Goal: Task Accomplishment & Management: Manage account settings

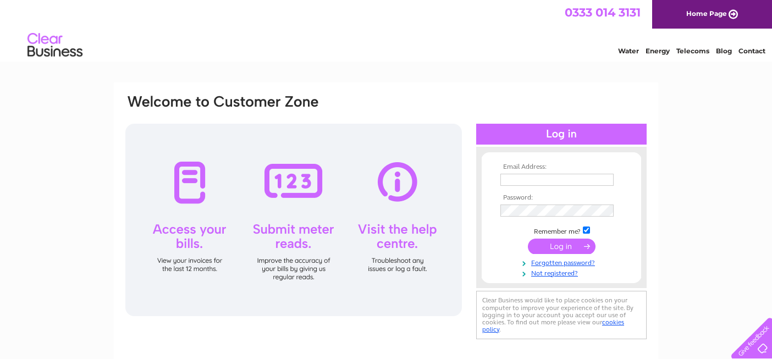
type input "[EMAIL_ADDRESS][DOMAIN_NAME]"
click at [557, 246] on input "submit" at bounding box center [562, 246] width 68 height 15
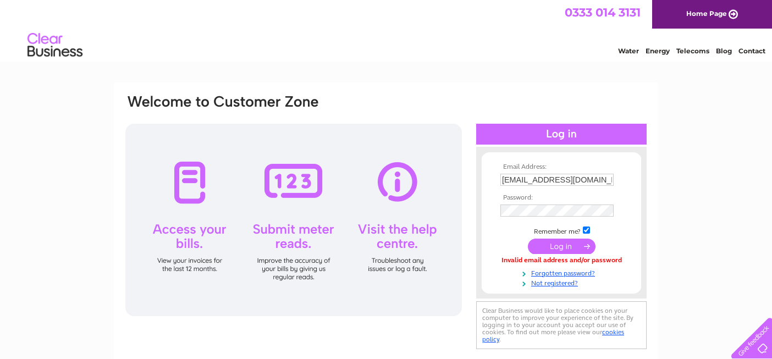
click at [559, 244] on input "submit" at bounding box center [562, 246] width 68 height 15
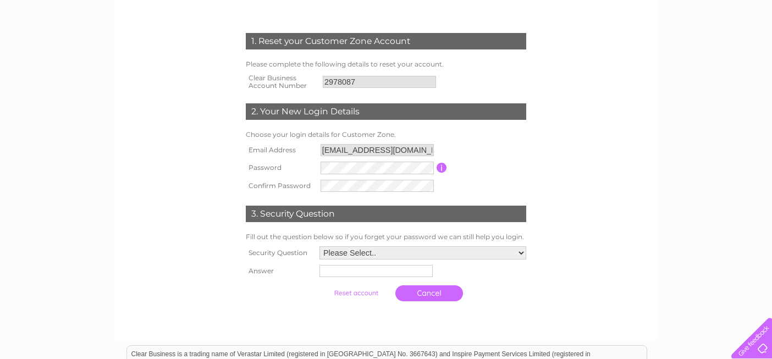
scroll to position [138, 0]
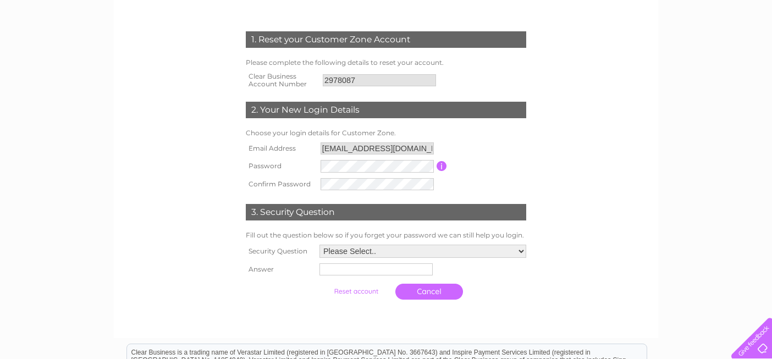
click at [517, 251] on select "Please Select.. In what town or city was your first job? In what town or city d…" at bounding box center [423, 251] width 207 height 13
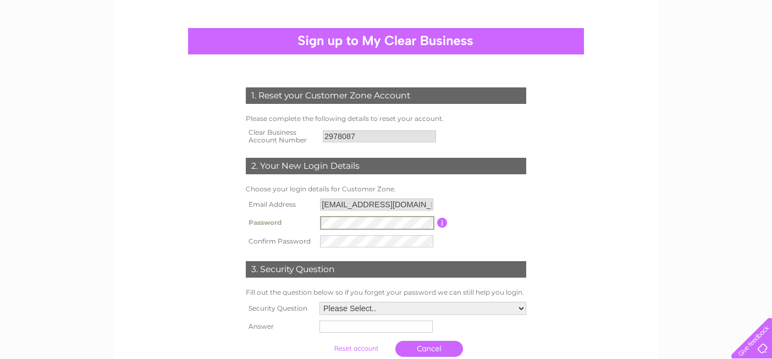
scroll to position [102, 0]
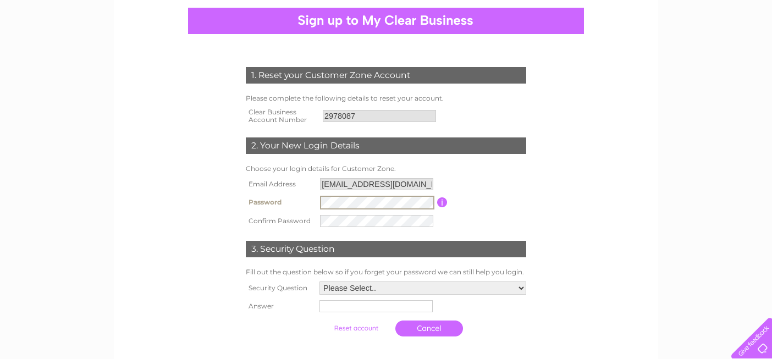
click at [310, 202] on tr "Password Password must be at least 6 characters long" at bounding box center [386, 202] width 286 height 19
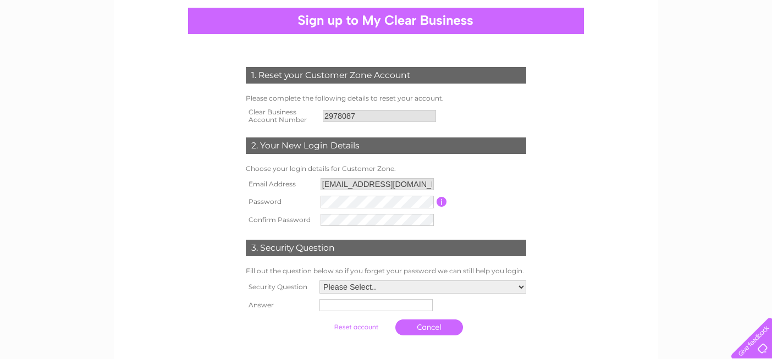
click at [506, 210] on td "Password must be at least 6 characters long" at bounding box center [488, 202] width 82 height 18
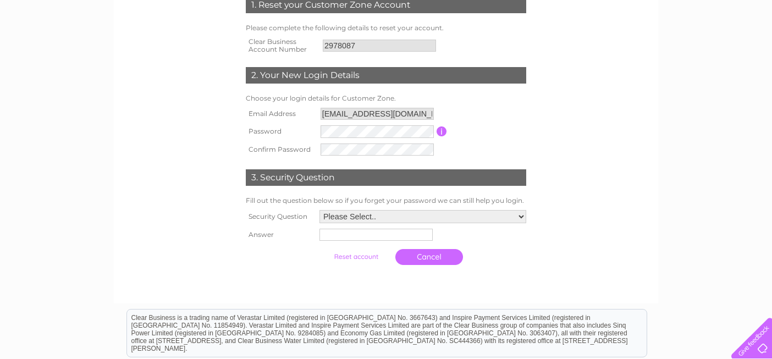
scroll to position [173, 0]
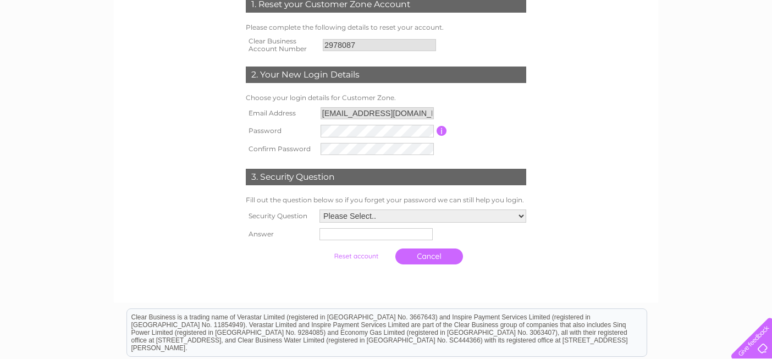
click at [521, 216] on select "Please Select.. In what town or city was your first job? In what town or city d…" at bounding box center [423, 216] width 207 height 13
select select "5"
click at [390, 236] on input "text" at bounding box center [374, 235] width 113 height 12
type input "Sookie"
click at [362, 257] on input "submit" at bounding box center [356, 257] width 68 height 15
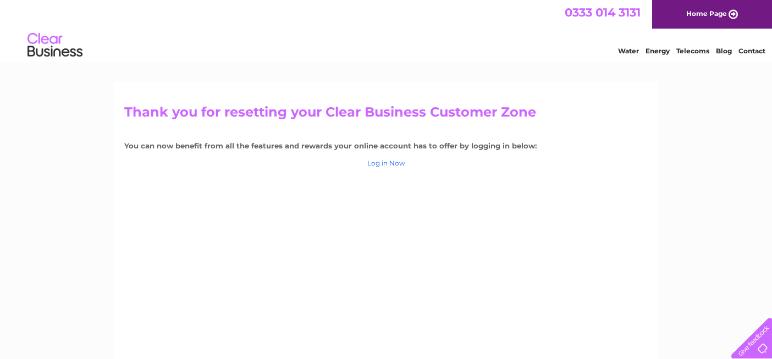
click at [389, 162] on link "Log in Now" at bounding box center [386, 163] width 38 height 8
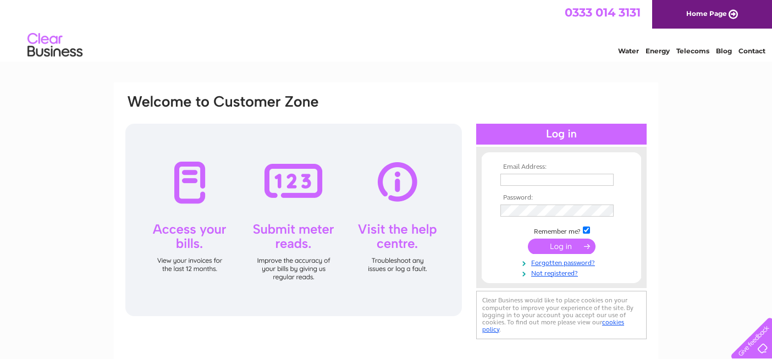
type input "[EMAIL_ADDRESS][DOMAIN_NAME]"
click at [559, 245] on input "submit" at bounding box center [562, 246] width 68 height 15
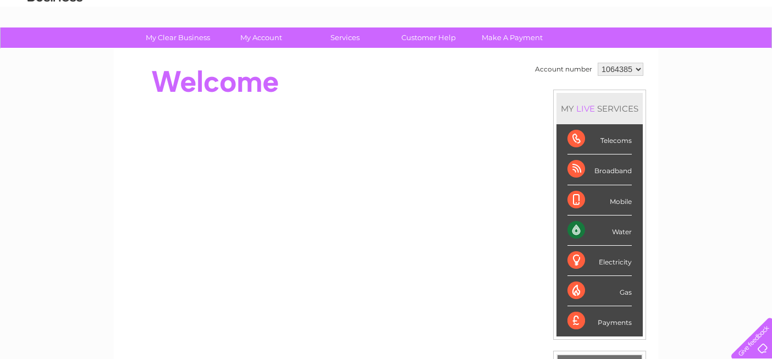
scroll to position [48, 0]
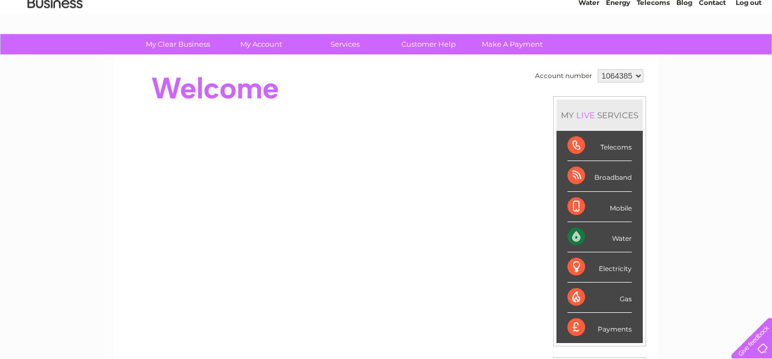
click at [625, 233] on div "Water" at bounding box center [600, 237] width 64 height 30
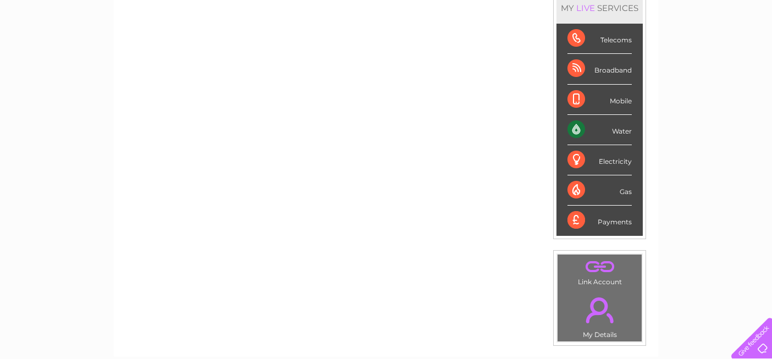
scroll to position [165, 0]
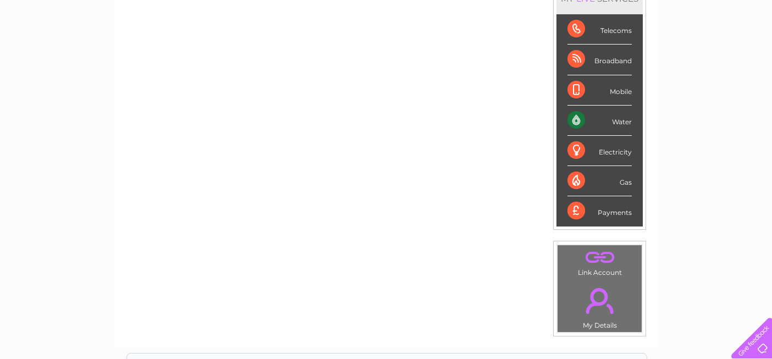
click at [621, 123] on div "Water" at bounding box center [600, 121] width 64 height 30
click at [600, 300] on link "." at bounding box center [599, 301] width 79 height 38
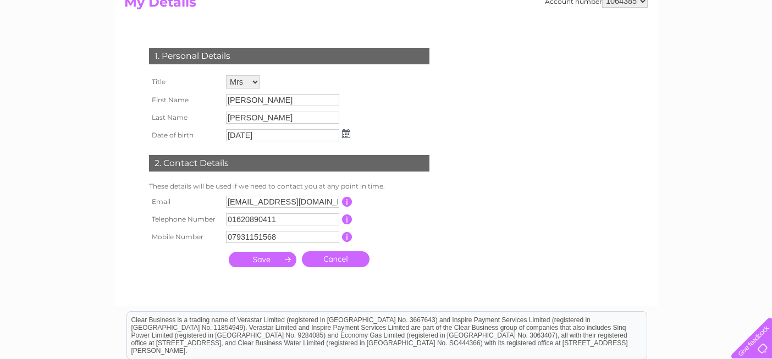
scroll to position [133, 0]
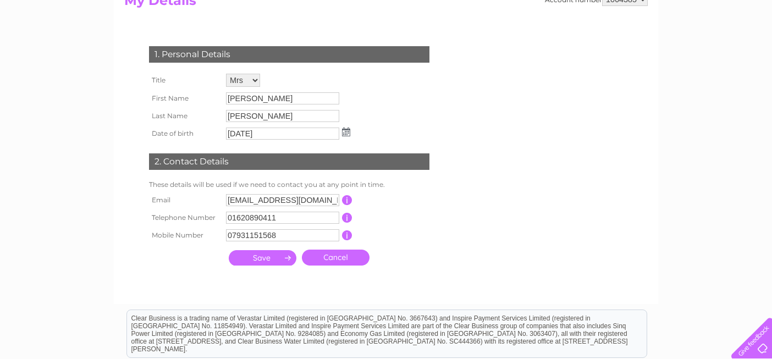
click at [258, 257] on input "submit" at bounding box center [263, 257] width 68 height 15
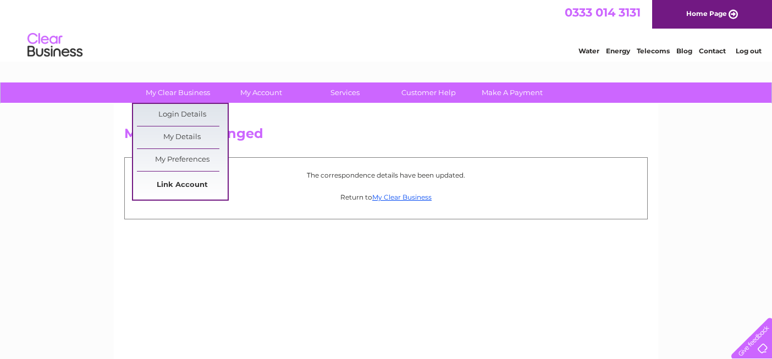
click at [191, 186] on link "Link Account" at bounding box center [182, 185] width 91 height 22
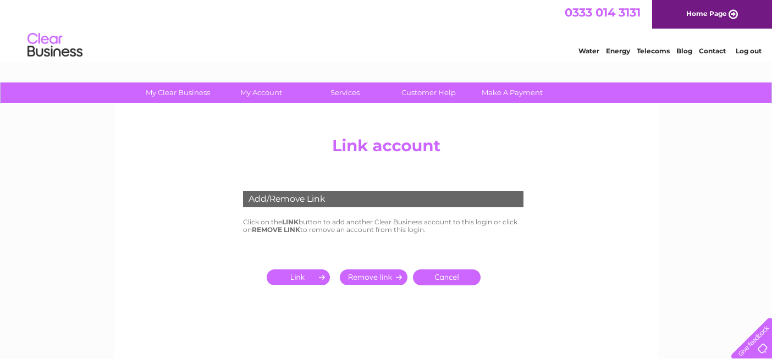
click at [305, 279] on input "submit" at bounding box center [301, 276] width 68 height 15
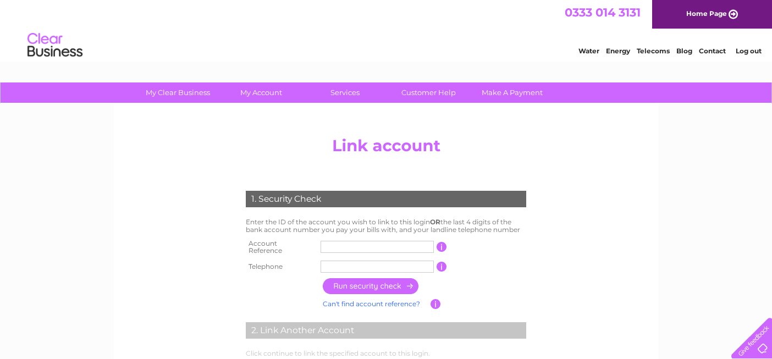
click at [349, 246] on input "text" at bounding box center [377, 247] width 113 height 12
type input "2978087"
click at [346, 263] on input "text" at bounding box center [377, 267] width 113 height 12
type input "01620890411"
click at [376, 283] on input "button" at bounding box center [371, 286] width 97 height 16
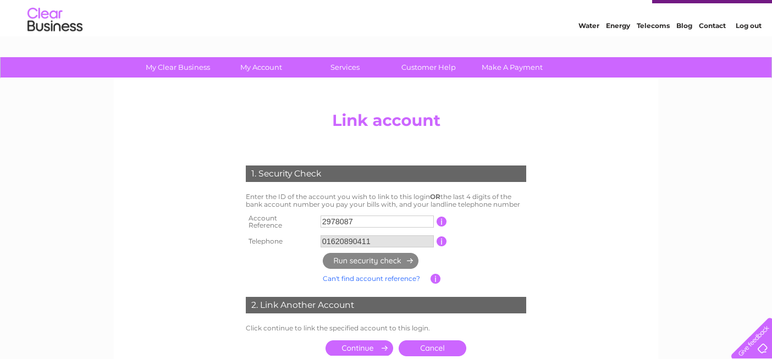
scroll to position [43, 0]
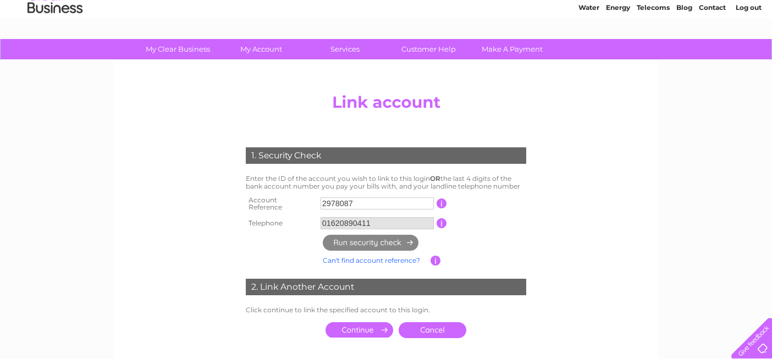
click at [265, 232] on th at bounding box center [281, 242] width 77 height 21
click at [288, 248] on th at bounding box center [281, 242] width 77 height 21
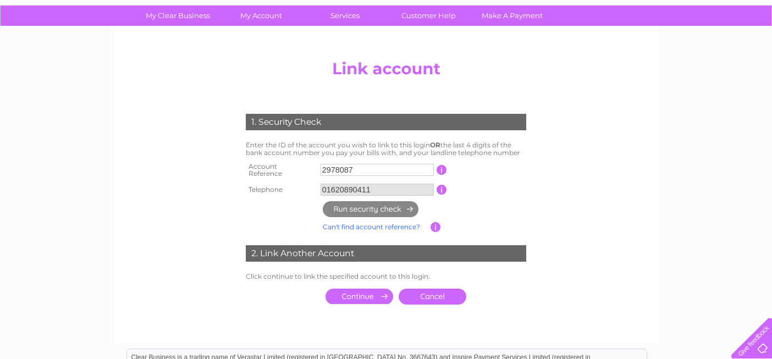
scroll to position [89, 0]
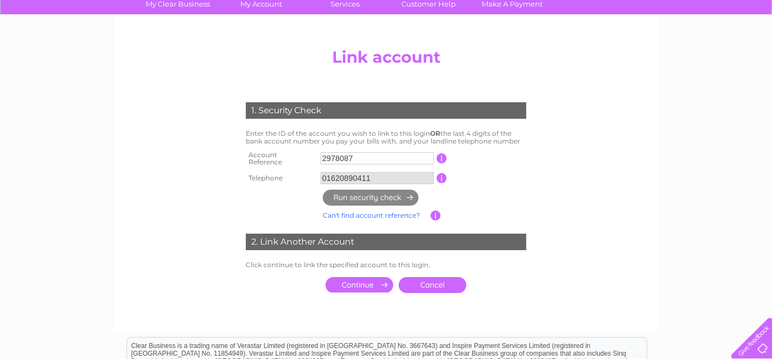
click at [543, 156] on div "1. Security Check Enter the ID of the account you wish to link to this login OR…" at bounding box center [387, 194] width 332 height 207
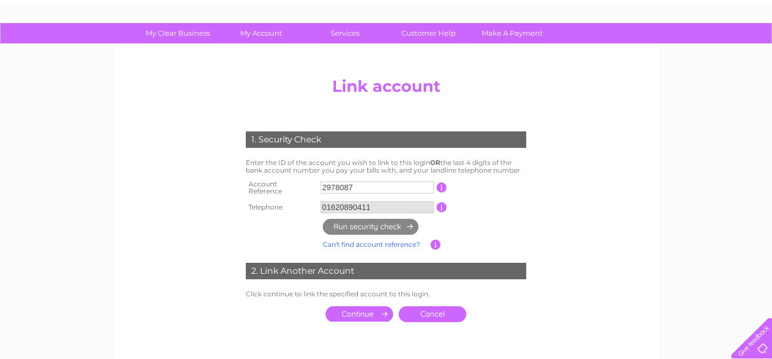
scroll to position [34, 0]
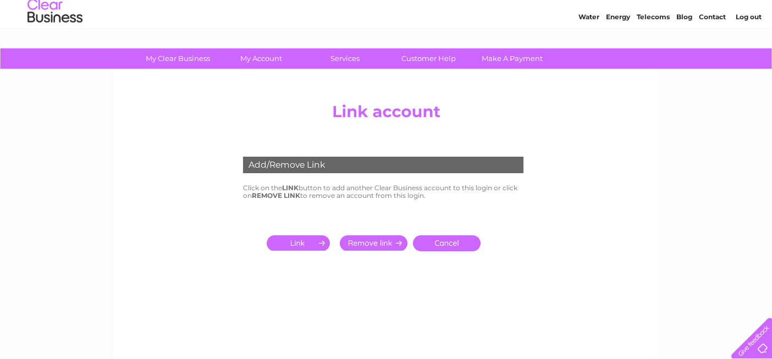
click at [295, 244] on input "submit" at bounding box center [301, 242] width 68 height 15
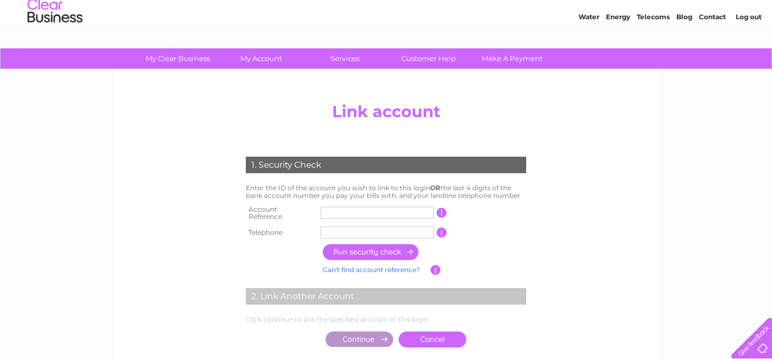
click at [355, 212] on input "text" at bounding box center [377, 213] width 113 height 12
type input "2978087"
click at [349, 227] on input "text" at bounding box center [377, 233] width 113 height 12
type input "01620890411"
click at [368, 250] on input "button" at bounding box center [371, 252] width 97 height 16
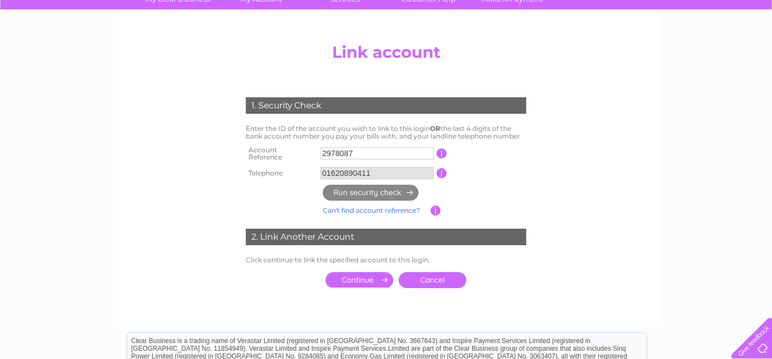
scroll to position [96, 0]
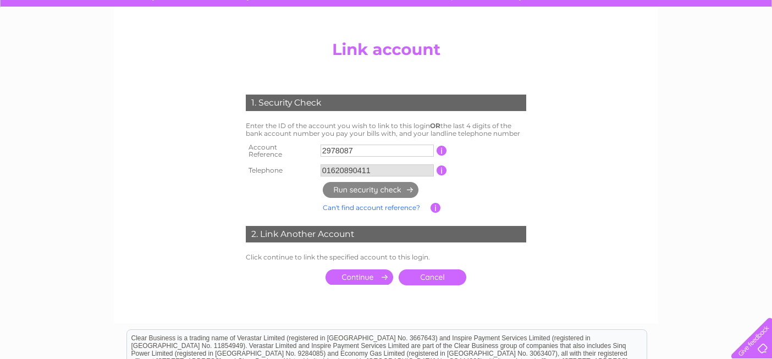
click at [367, 277] on input "submit" at bounding box center [360, 276] width 68 height 15
click at [361, 274] on input "submit" at bounding box center [360, 276] width 68 height 15
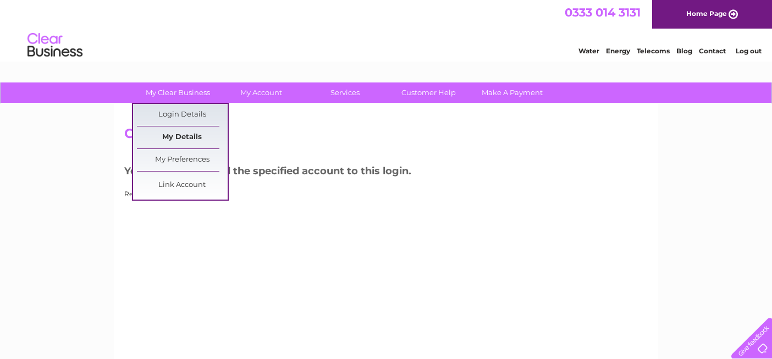
click at [189, 137] on link "My Details" at bounding box center [182, 137] width 91 height 22
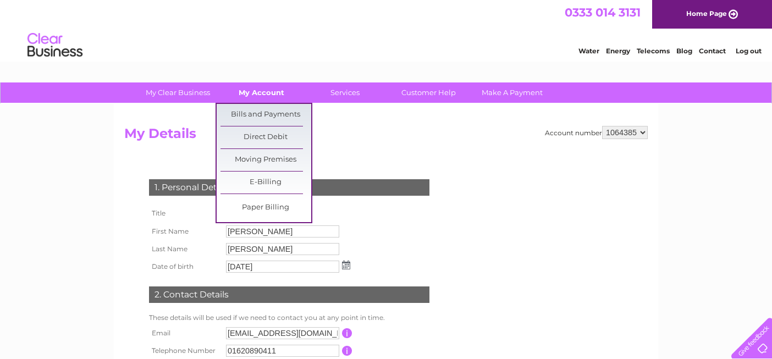
click at [267, 90] on link "My Account" at bounding box center [261, 92] width 91 height 20
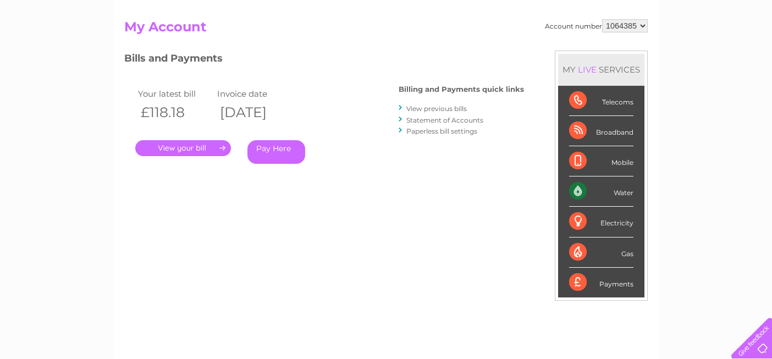
scroll to position [97, 0]
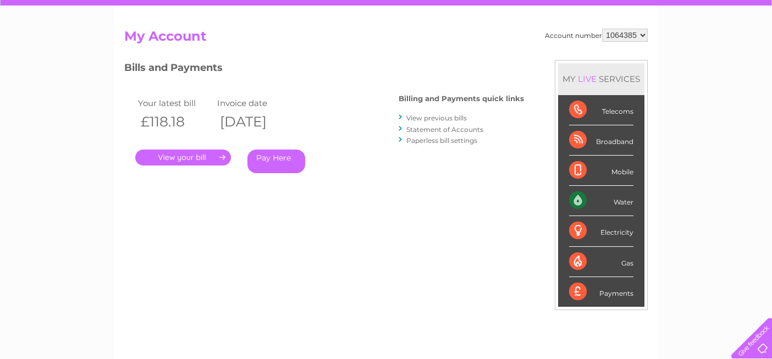
click at [643, 34] on select "1064385 2978087" at bounding box center [625, 35] width 46 height 13
select select "2978087"
